Goal: Task Accomplishment & Management: Use online tool/utility

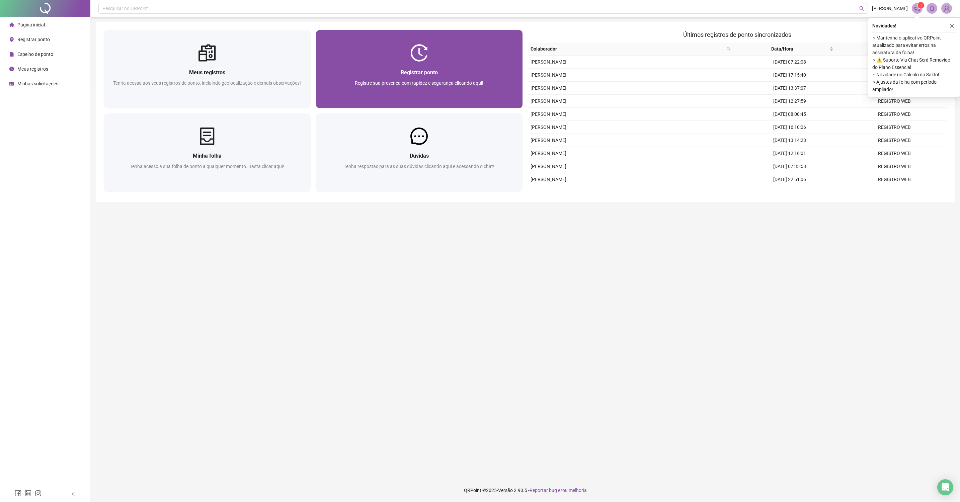
click at [363, 76] on div "Registrar ponto" at bounding box center [419, 72] width 191 height 8
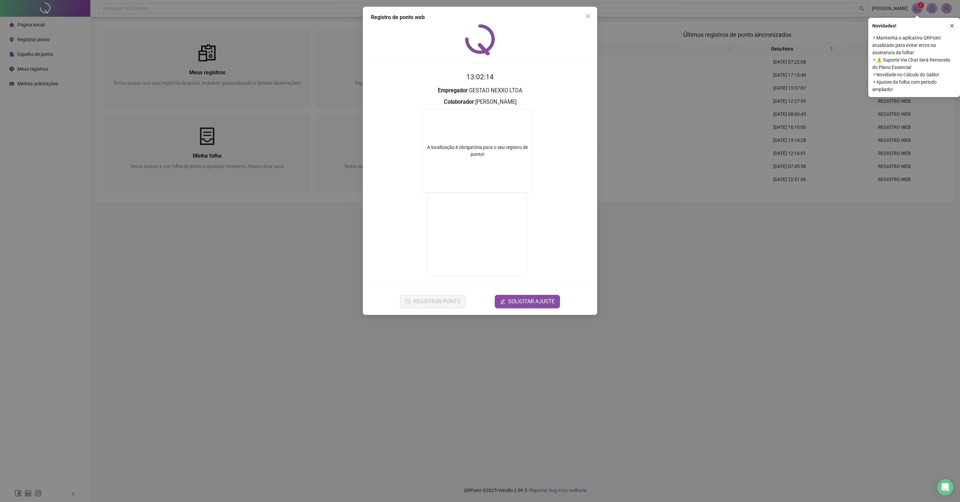
click at [393, 346] on div "Registro de ponto web 13:02:14 Empregador : GESTAO NEXXO LTDA Colaborador : [PE…" at bounding box center [480, 251] width 960 height 502
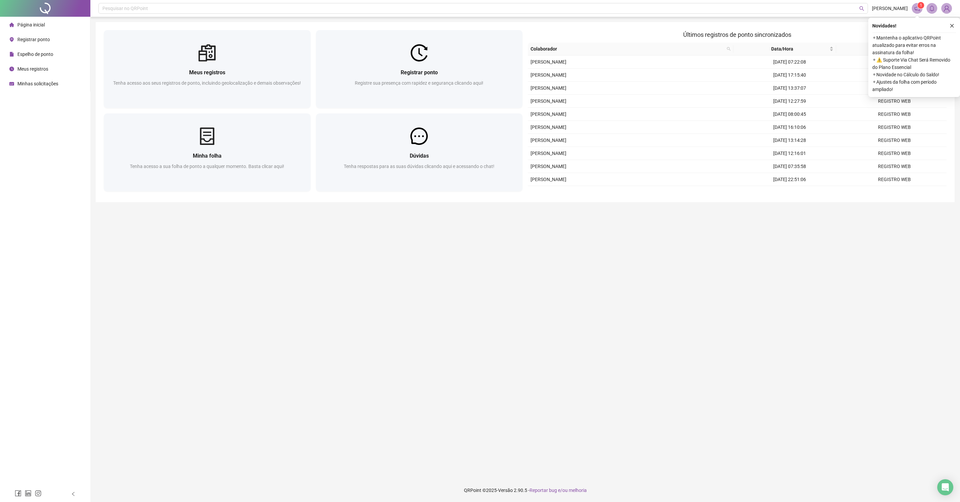
drag, startPoint x: 388, startPoint y: 361, endPoint x: 345, endPoint y: 272, distance: 97.9
click at [354, 359] on main "Meus registros Tenha acesso aos seus registros de ponto, incluindo geolocalizaç…" at bounding box center [525, 247] width 859 height 451
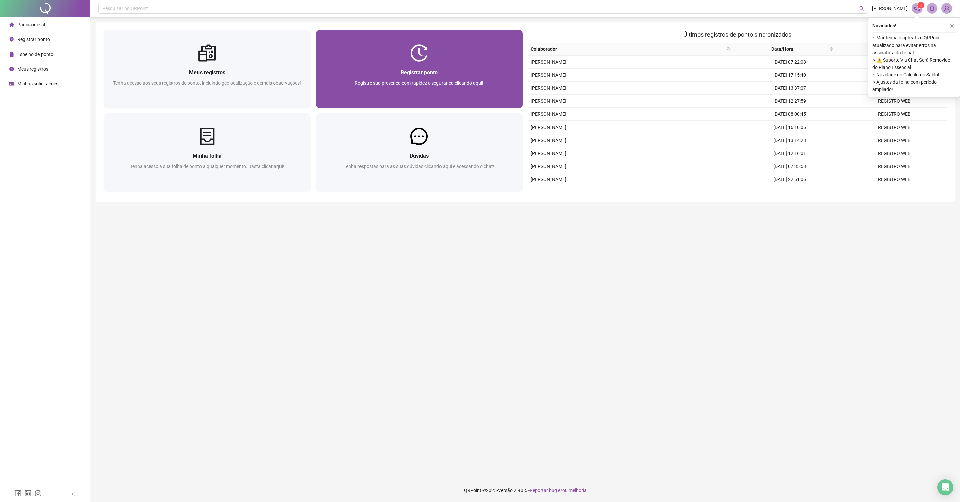
click at [385, 60] on div at bounding box center [419, 52] width 207 height 17
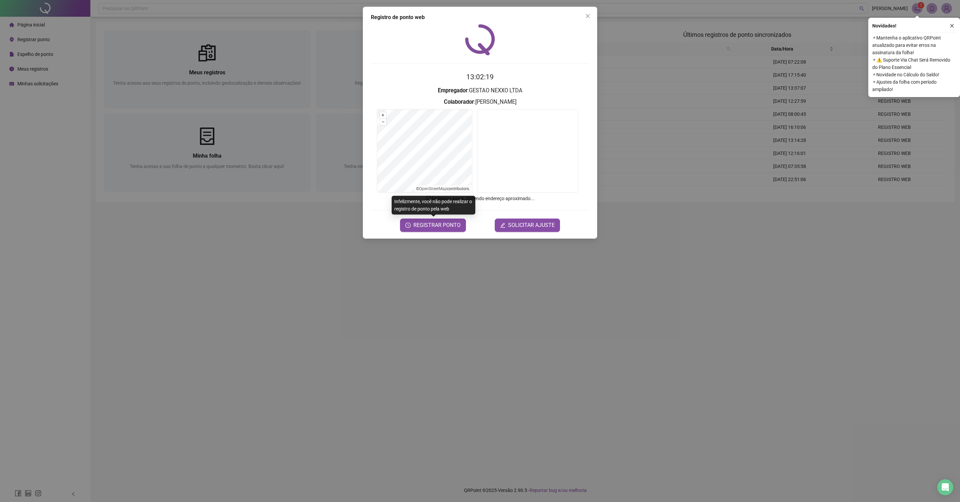
click at [420, 232] on div "Registro de ponto web 13:02:19 Empregador : GESTAO NEXXO LTDA Colaborador : [PE…" at bounding box center [480, 123] width 234 height 232
click at [423, 220] on button "REGISTRAR PONTO" at bounding box center [433, 225] width 66 height 13
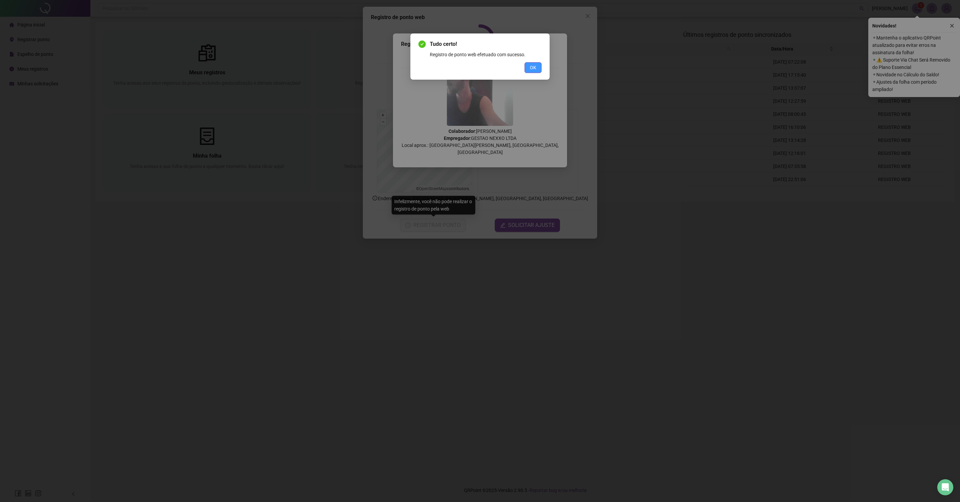
click at [529, 65] on button "OK" at bounding box center [533, 67] width 17 height 11
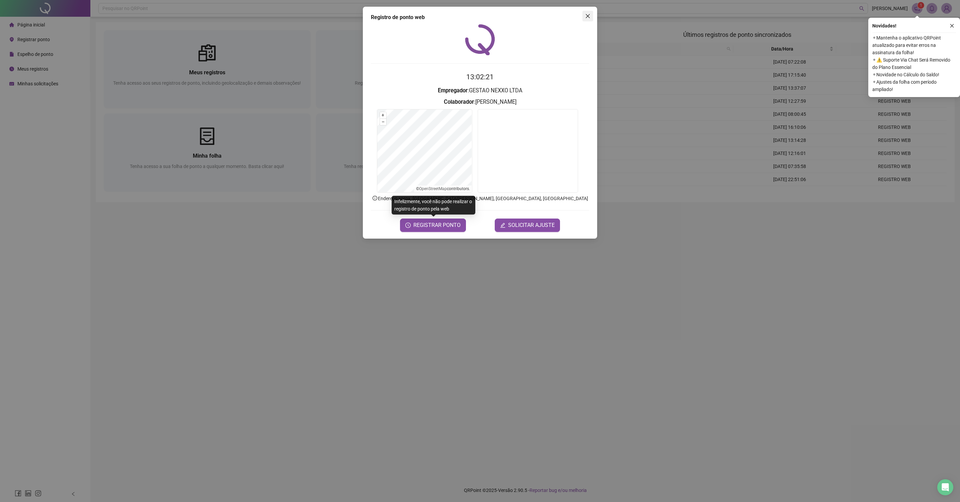
click at [585, 18] on span "Close" at bounding box center [587, 15] width 11 height 5
